Goal: Task Accomplishment & Management: Use online tool/utility

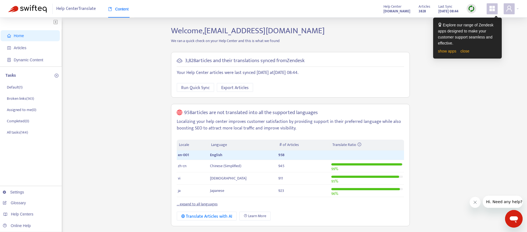
click at [460, 96] on div "Home Articles Dynamic Content Tasks Default ( 1 ) Broken links ( 143 ) Assigned…" at bounding box center [263, 186] width 511 height 321
click at [451, 49] on link "show apps" at bounding box center [447, 51] width 18 height 4
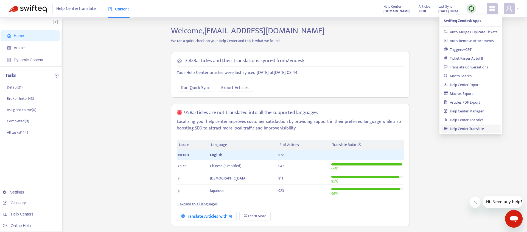
click at [422, 66] on div "Home Articles Dynamic Content Tasks Default ( 1 ) Broken links ( 143 ) Assigned…" at bounding box center [263, 186] width 511 height 321
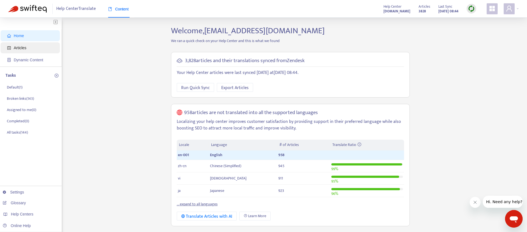
click at [33, 47] on span "Articles" at bounding box center [31, 47] width 48 height 11
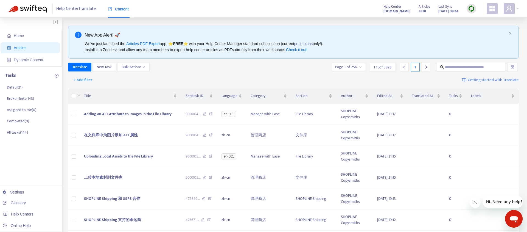
click at [472, 8] on img at bounding box center [471, 8] width 7 height 7
click at [478, 30] on link "Full Sync" at bounding box center [481, 29] width 20 height 6
